Goal: Find contact information: Find contact information

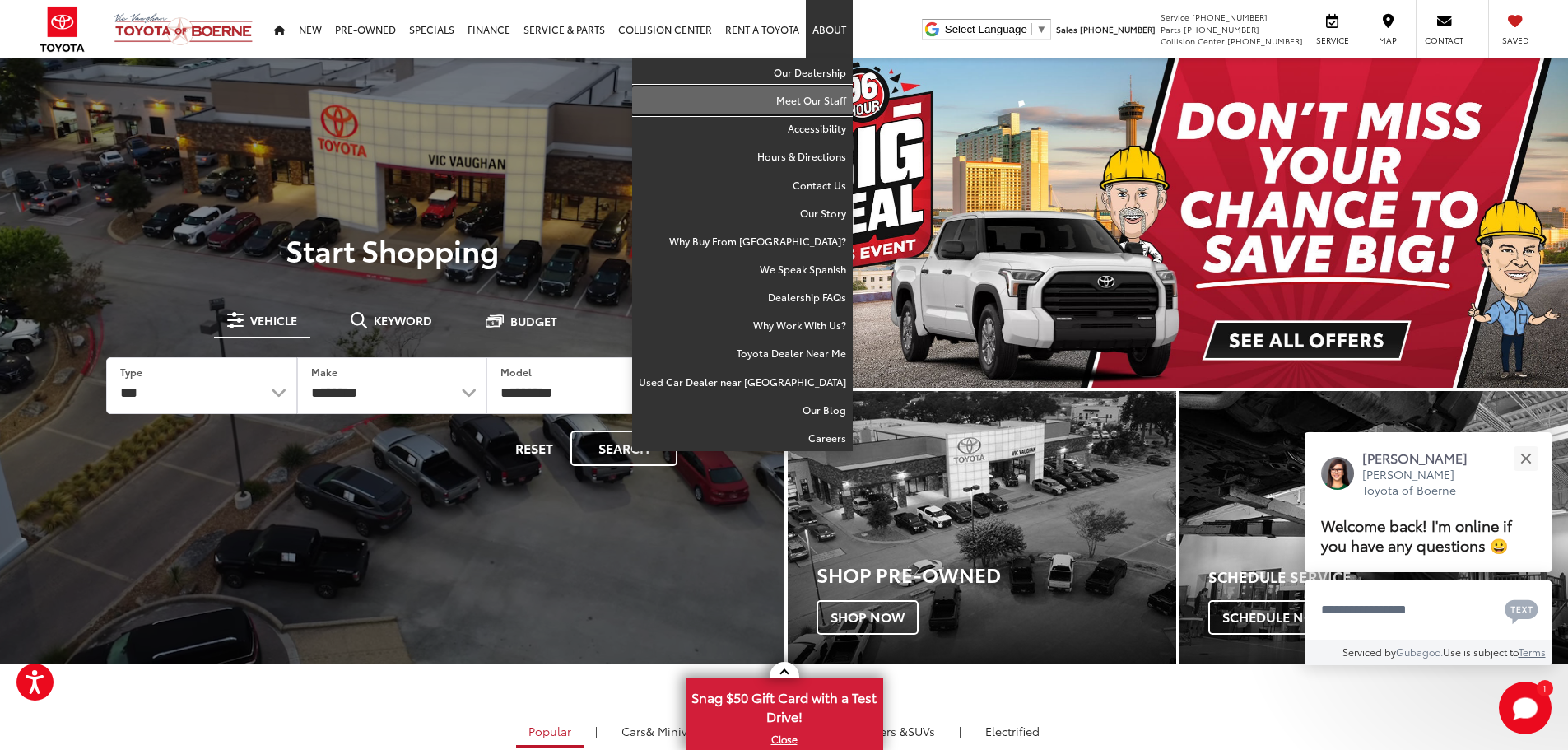
click at [821, 102] on link "Meet Our Staff" at bounding box center [742, 100] width 221 height 28
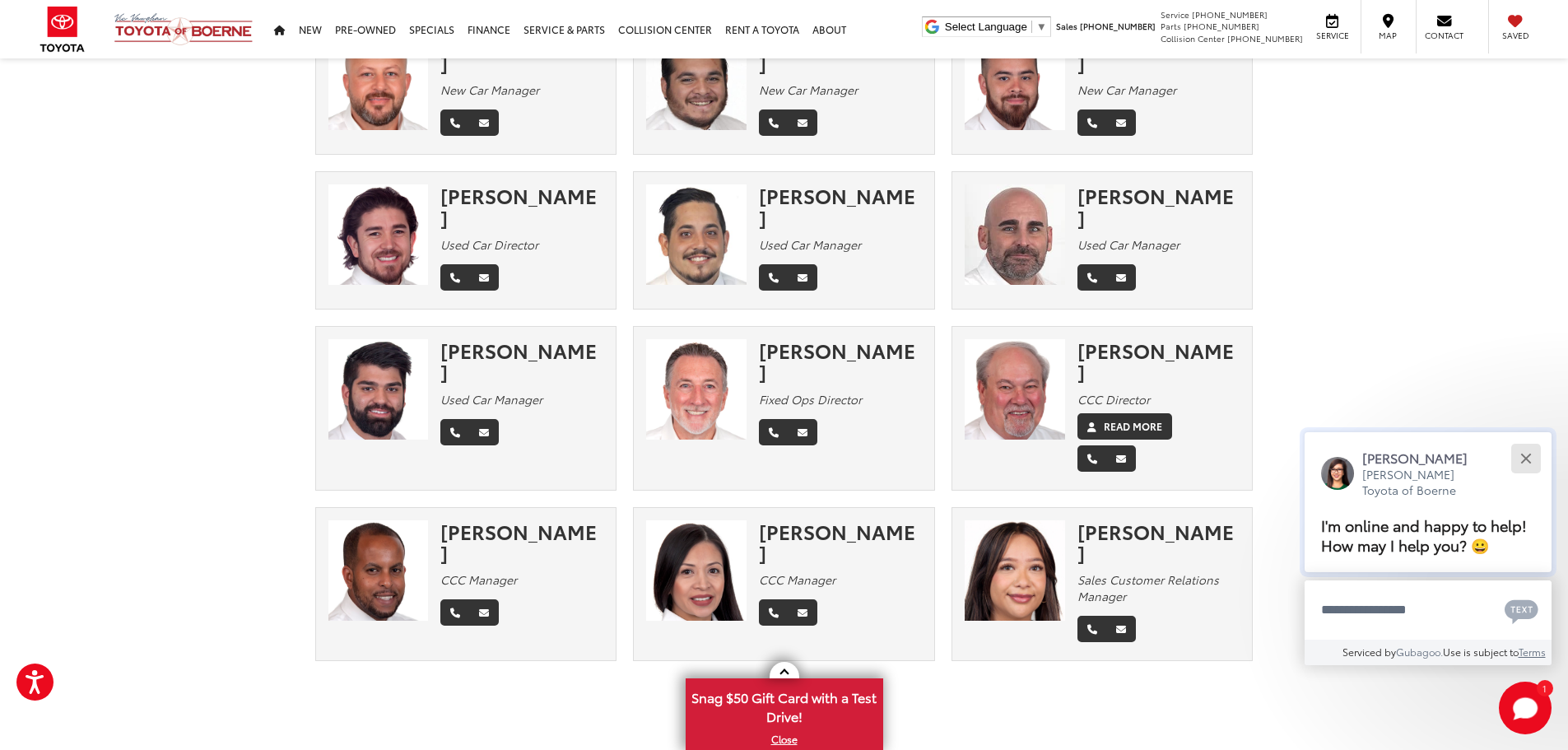
click at [1522, 456] on div "Close" at bounding box center [1526, 458] width 10 height 10
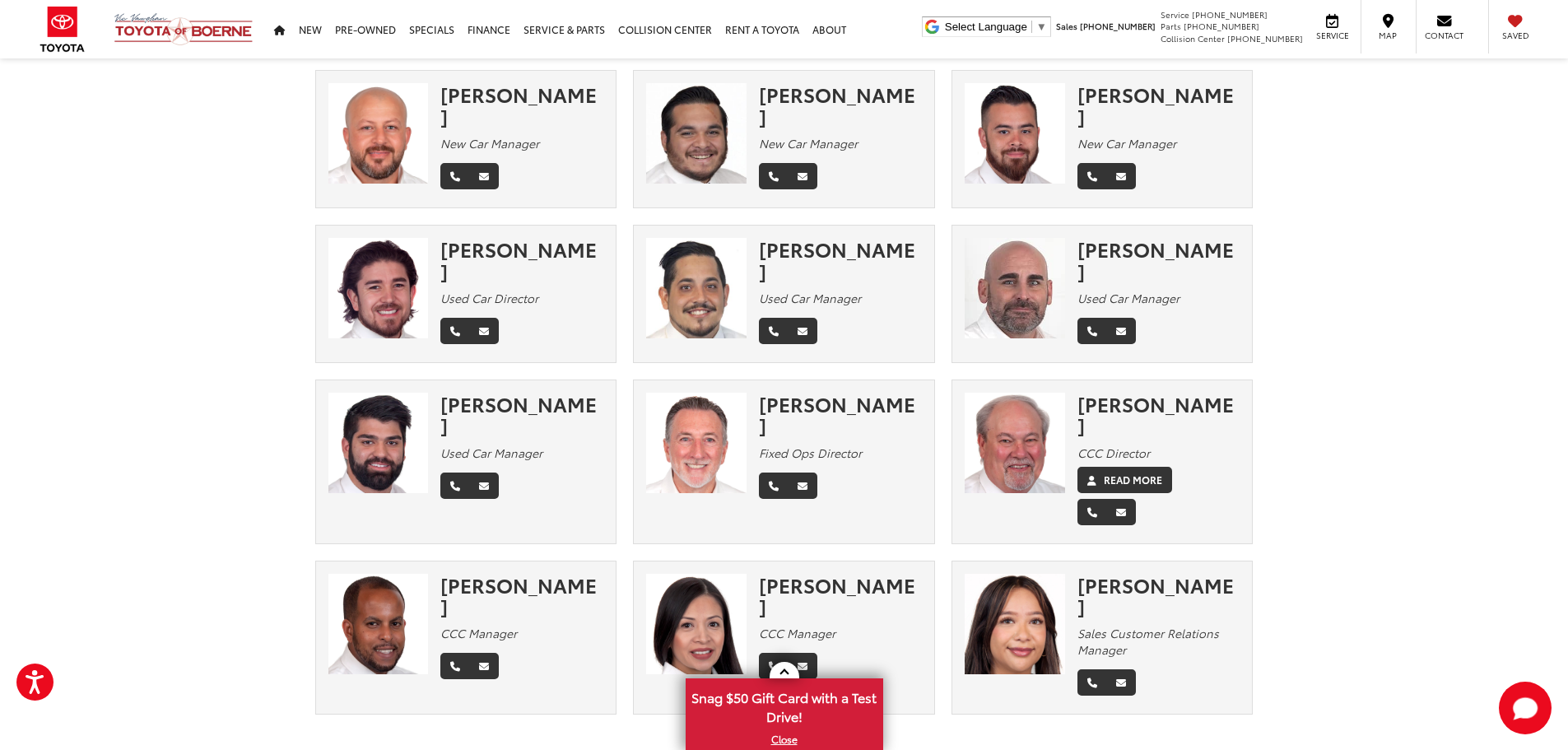
scroll to position [247, 0]
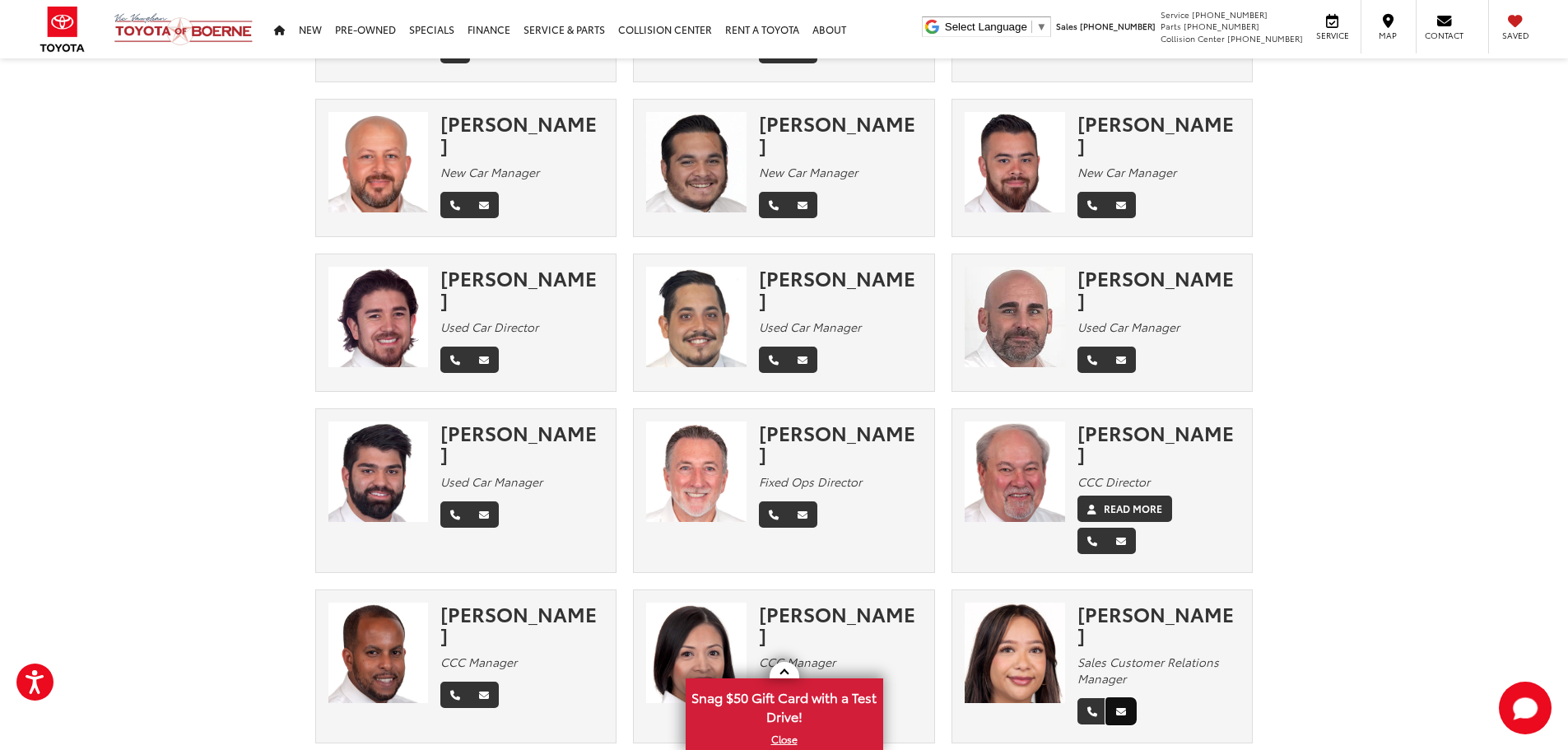
click at [1120, 708] on icon "Email" at bounding box center [1120, 712] width 10 height 10
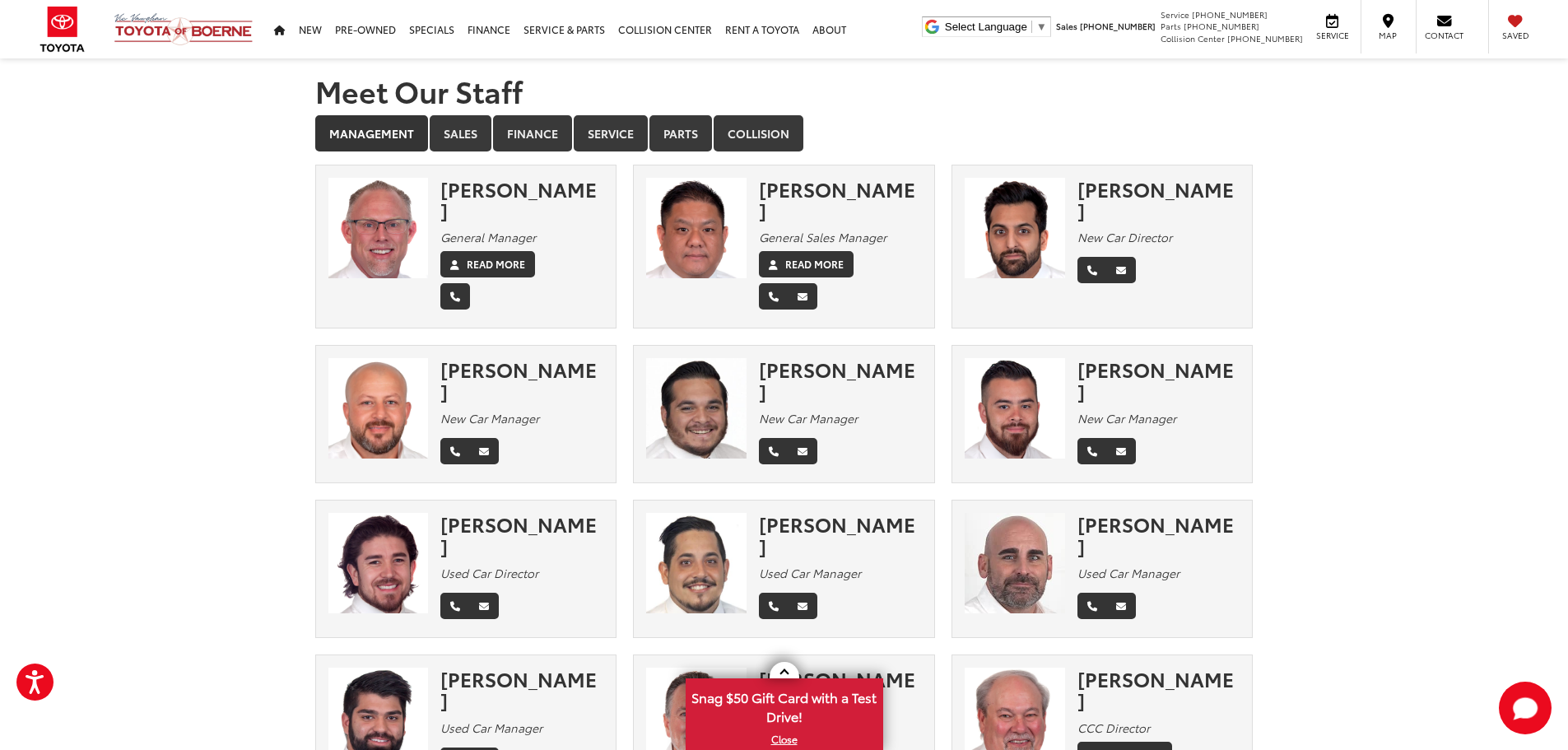
scroll to position [0, 0]
click at [547, 139] on link "Finance" at bounding box center [532, 134] width 79 height 36
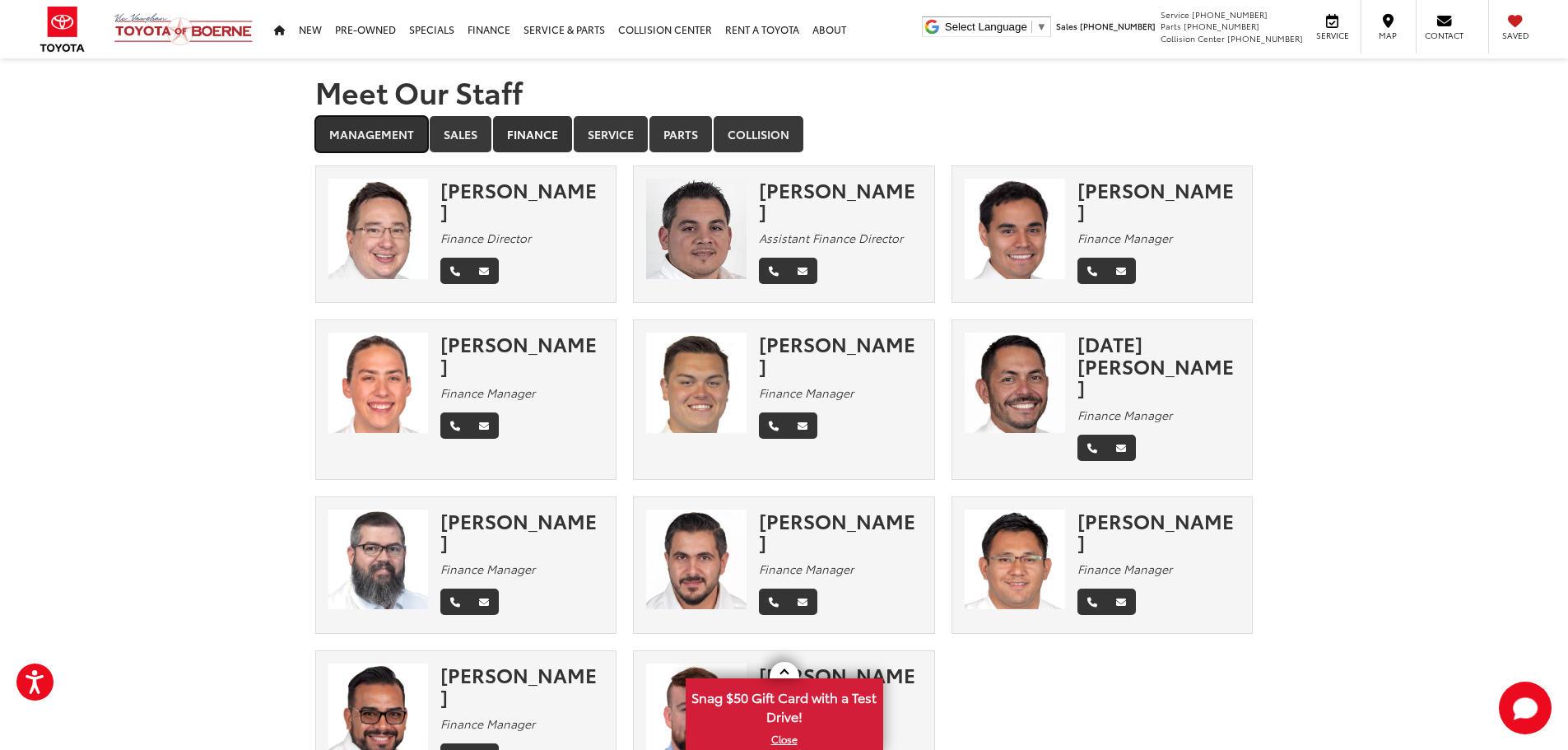
click at [380, 135] on link "Management" at bounding box center [371, 134] width 113 height 36
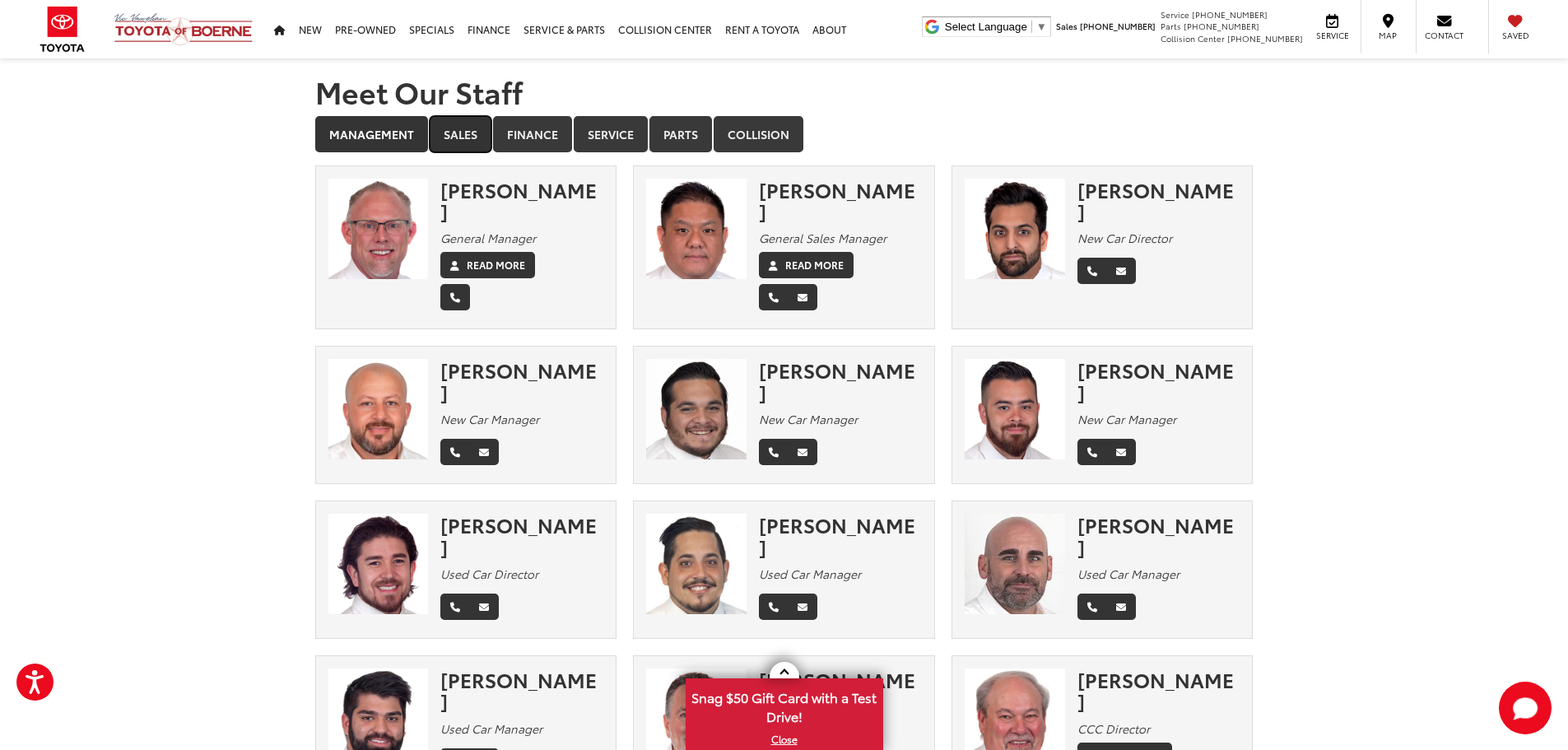
click at [457, 132] on link "Sales" at bounding box center [460, 134] width 61 height 36
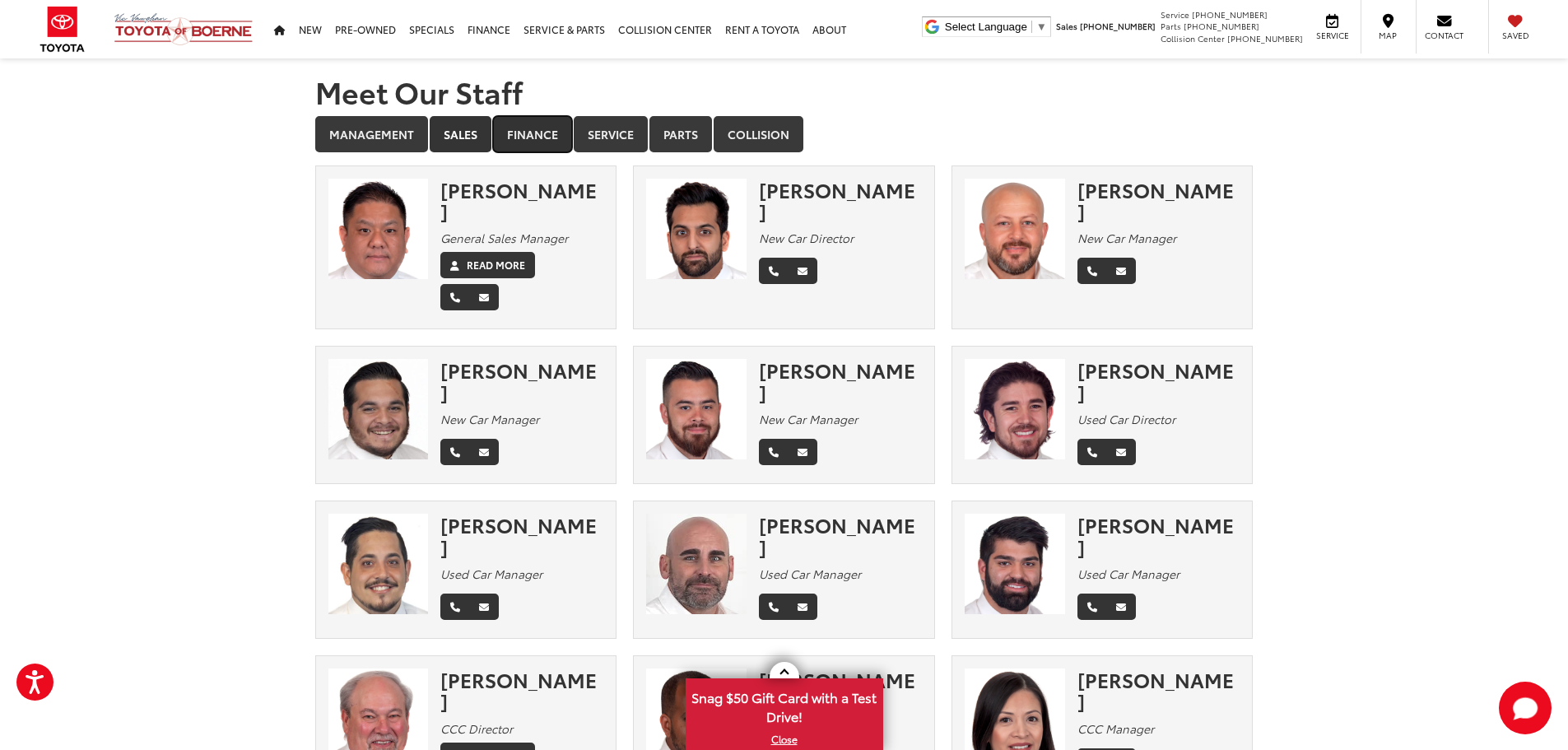
click at [509, 116] on link "Finance" at bounding box center [532, 134] width 79 height 36
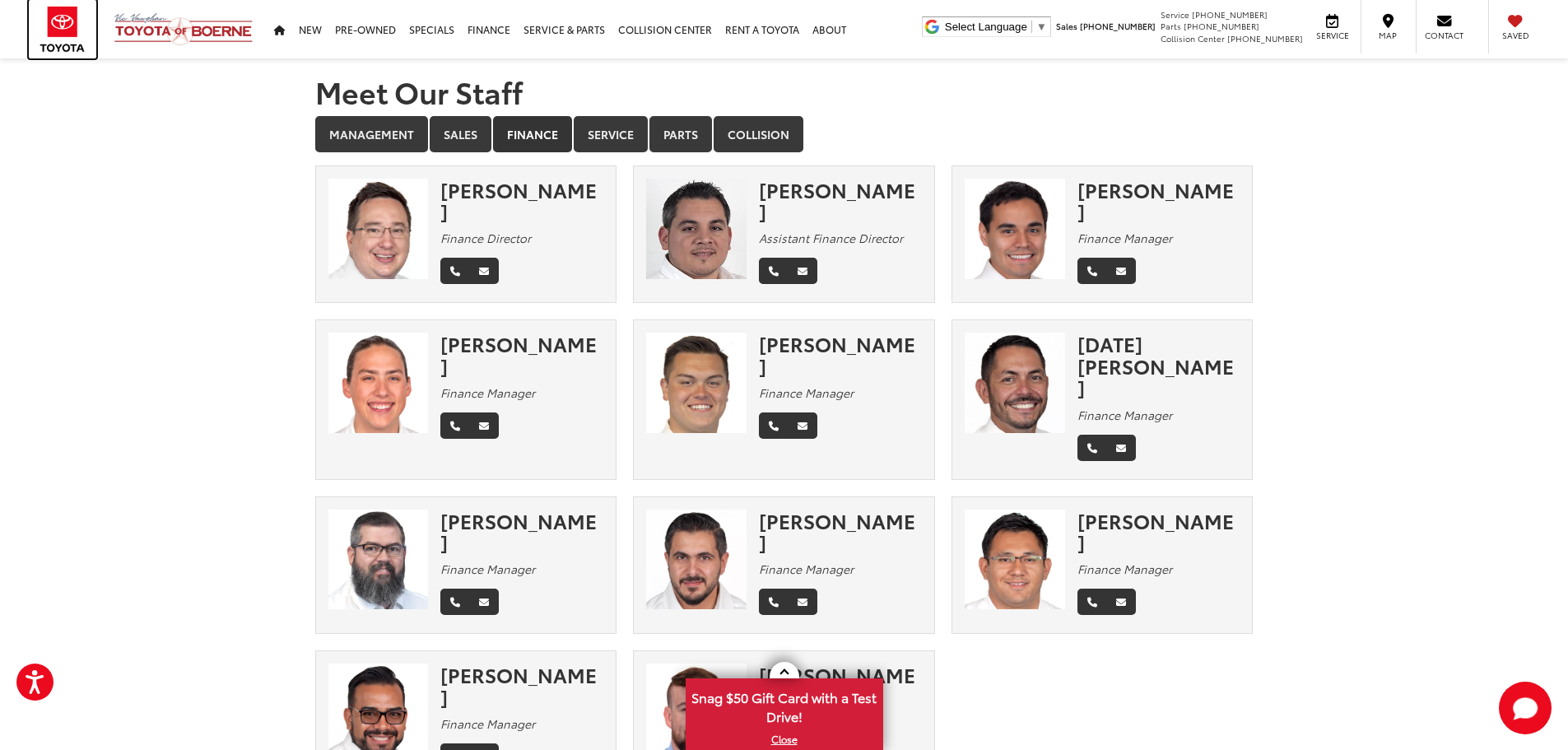
click at [92, 23] on img at bounding box center [62, 29] width 68 height 59
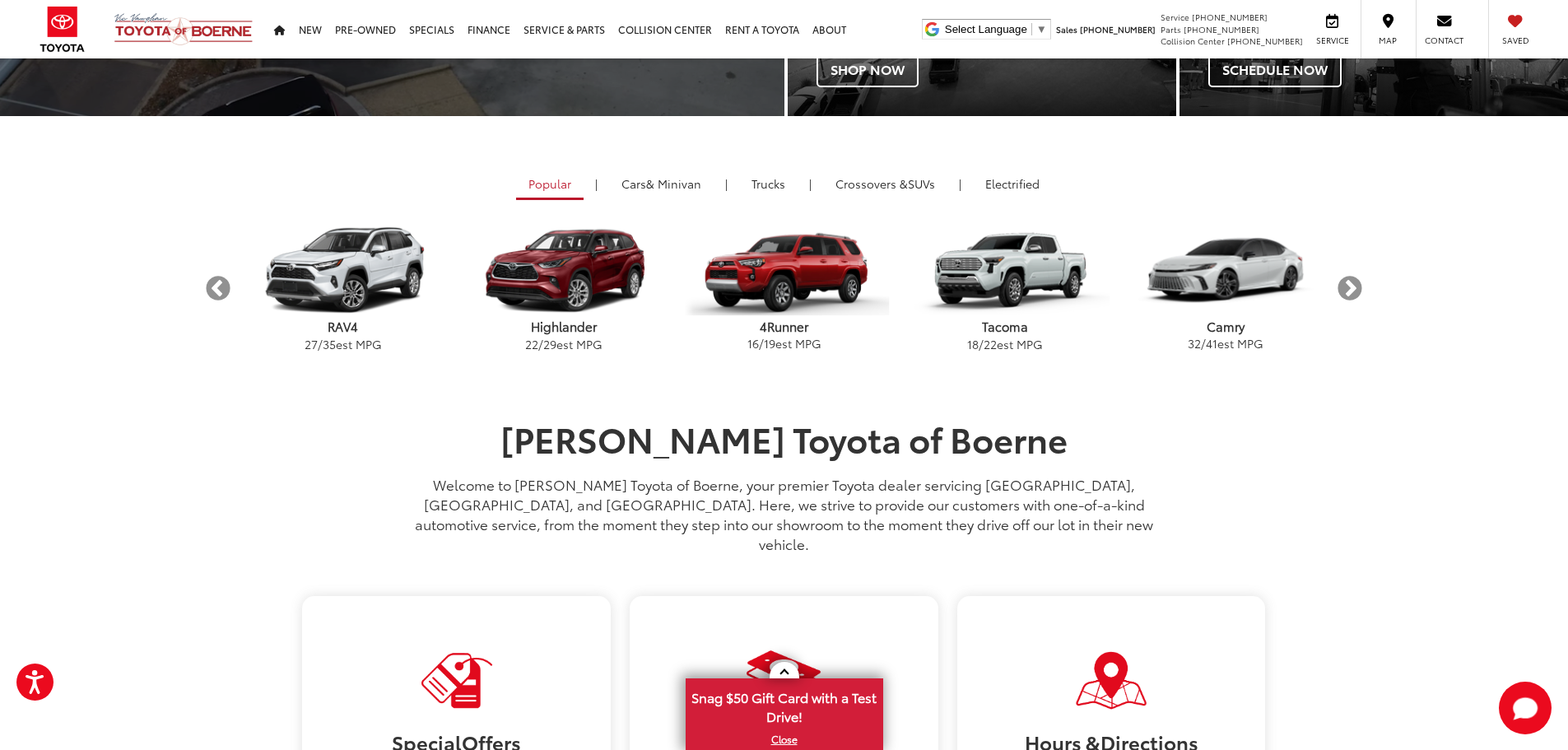
scroll to position [577, 0]
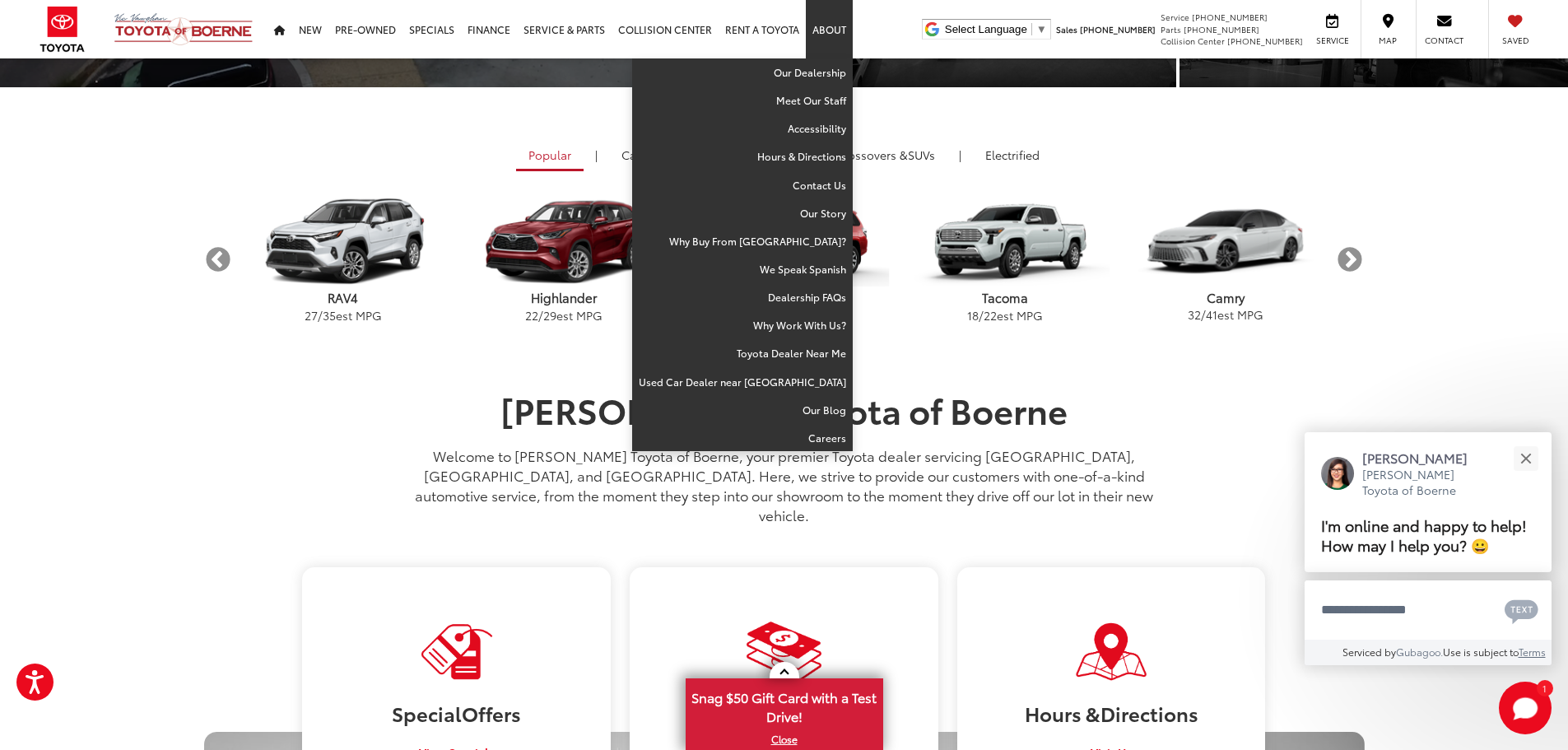
click at [818, 27] on link "About" at bounding box center [829, 29] width 47 height 59
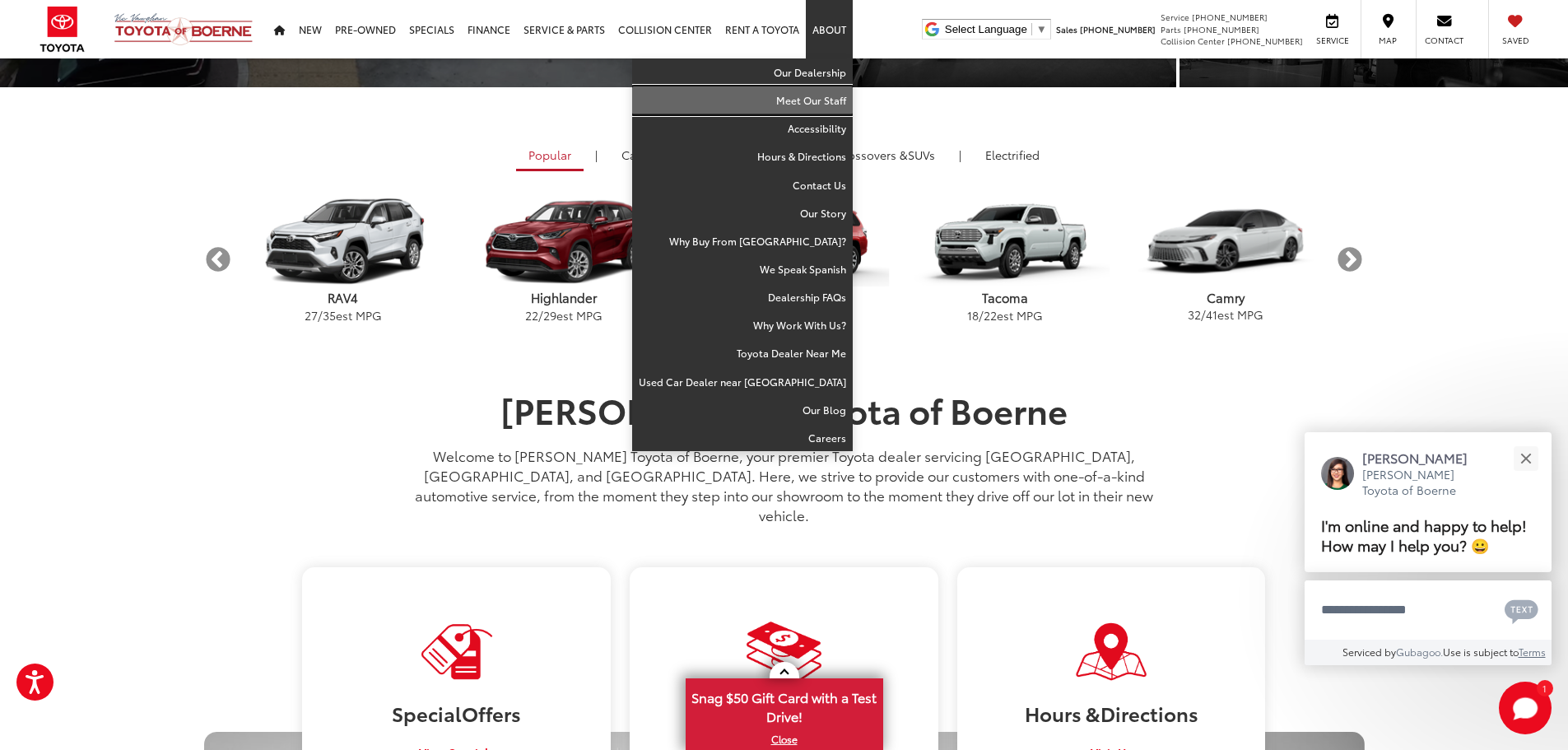
click at [821, 92] on link "Meet Our Staff" at bounding box center [742, 100] width 221 height 28
